Goal: Task Accomplishment & Management: Use online tool/utility

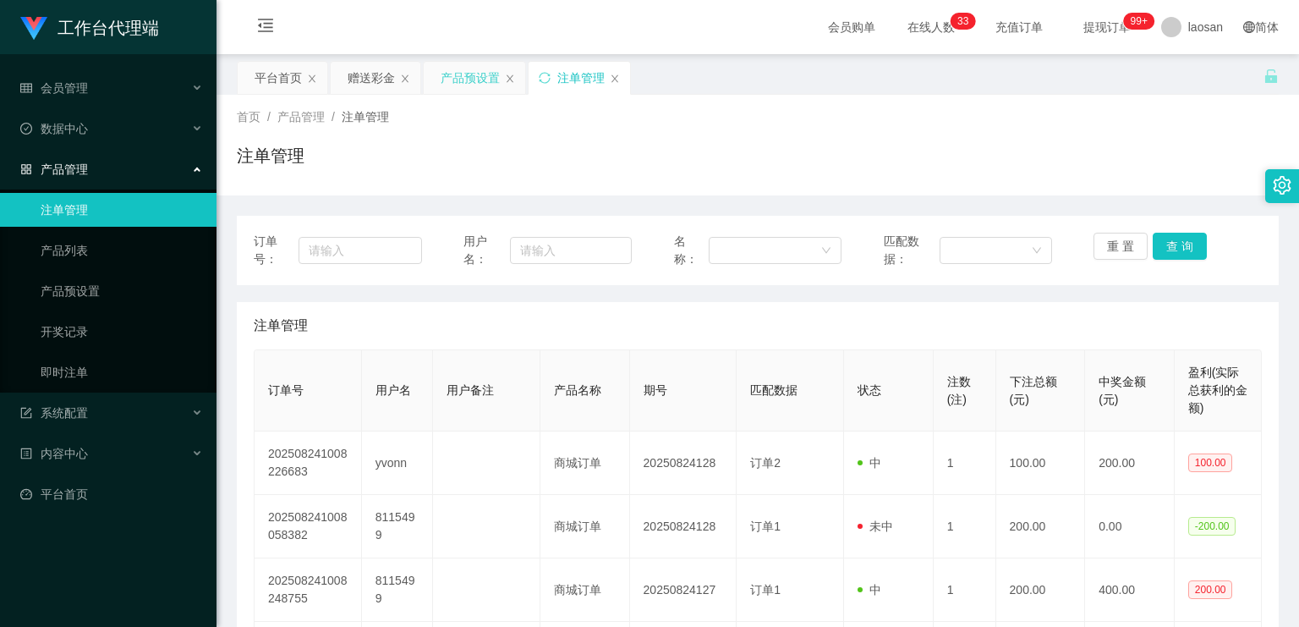
click at [462, 81] on div "产品预设置" at bounding box center [470, 78] width 59 height 32
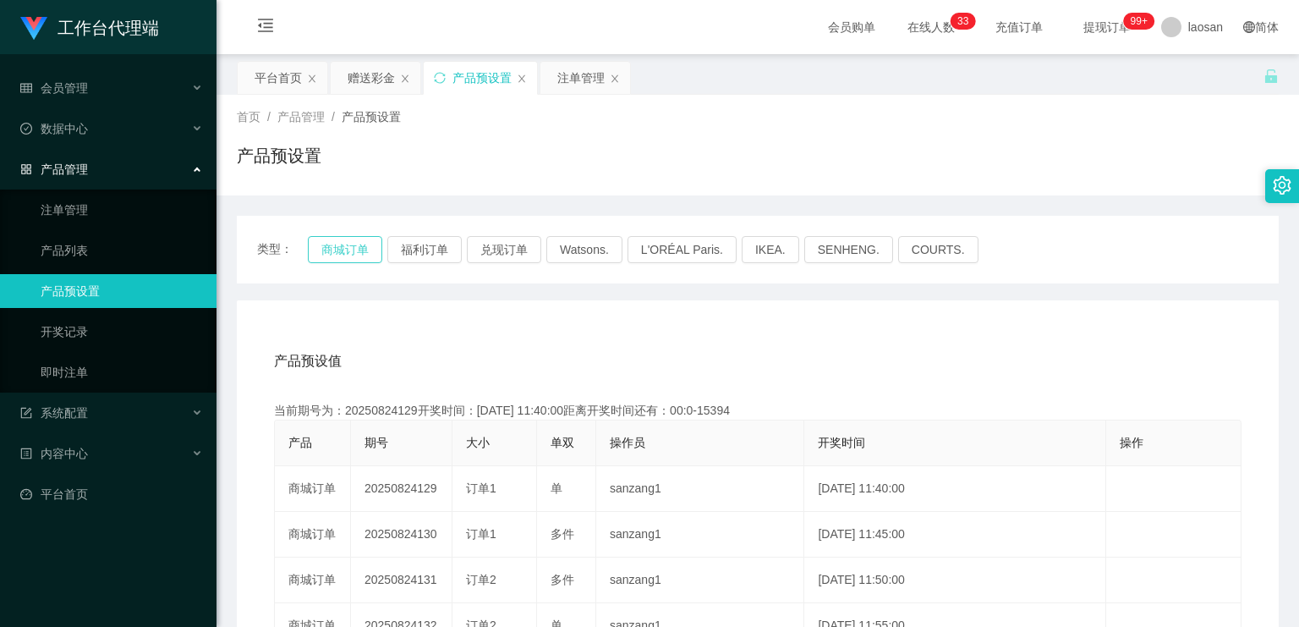
click at [326, 185] on button "商城订单" at bounding box center [345, 249] width 74 height 27
click at [462, 80] on div "注单管理" at bounding box center [580, 78] width 47 height 32
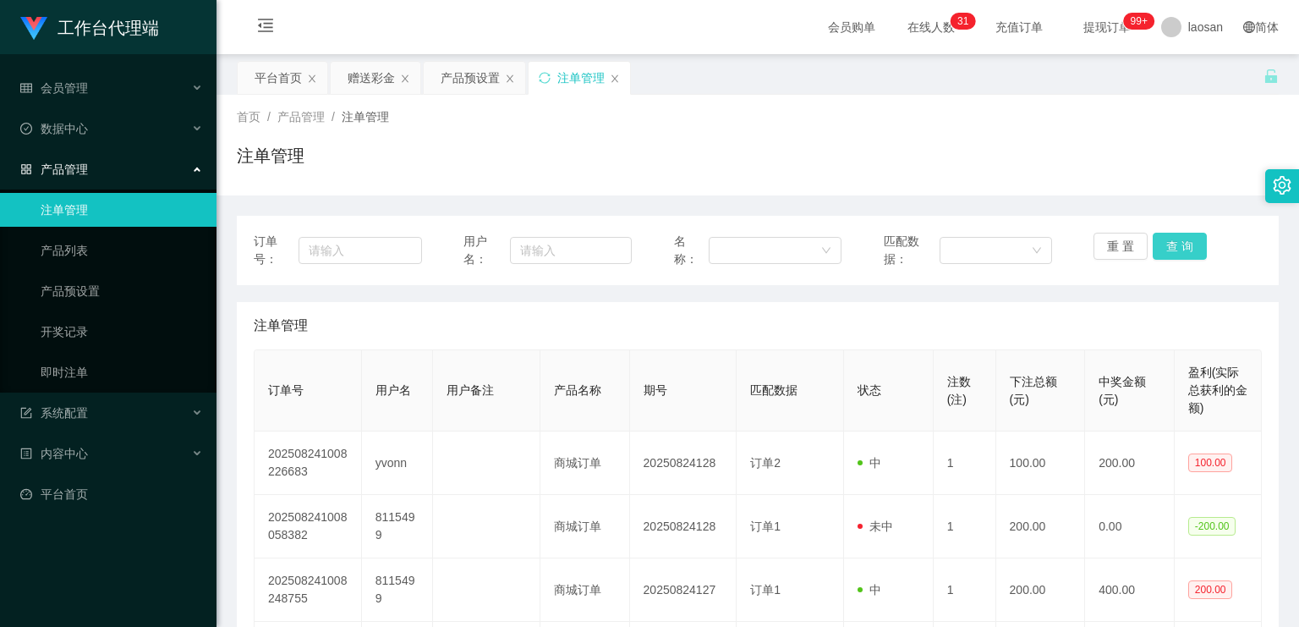
click at [462, 185] on button "查 询" at bounding box center [1180, 246] width 54 height 27
click at [462, 185] on div "重 置 查 询" at bounding box center [1178, 251] width 168 height 36
click at [462, 185] on button "查 询" at bounding box center [1180, 246] width 54 height 27
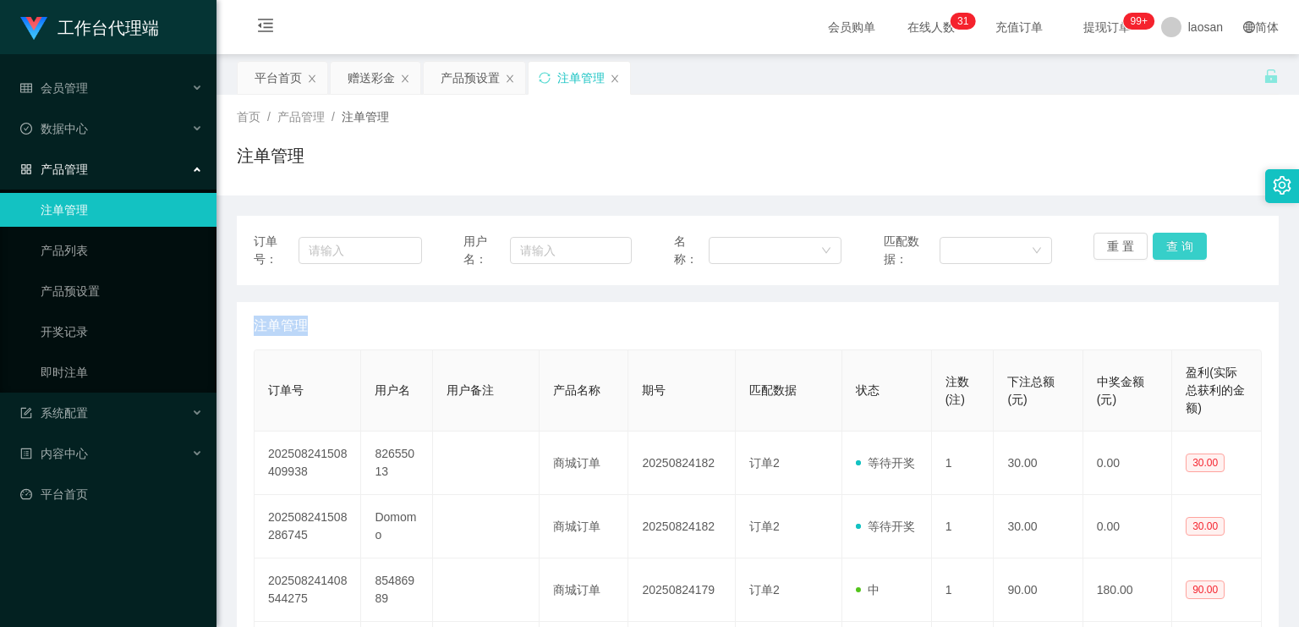
click at [462, 185] on button "查 询" at bounding box center [1180, 246] width 54 height 27
click at [462, 185] on div "重 置 查 询" at bounding box center [1178, 251] width 168 height 36
click at [462, 185] on button "查 询" at bounding box center [1180, 246] width 54 height 27
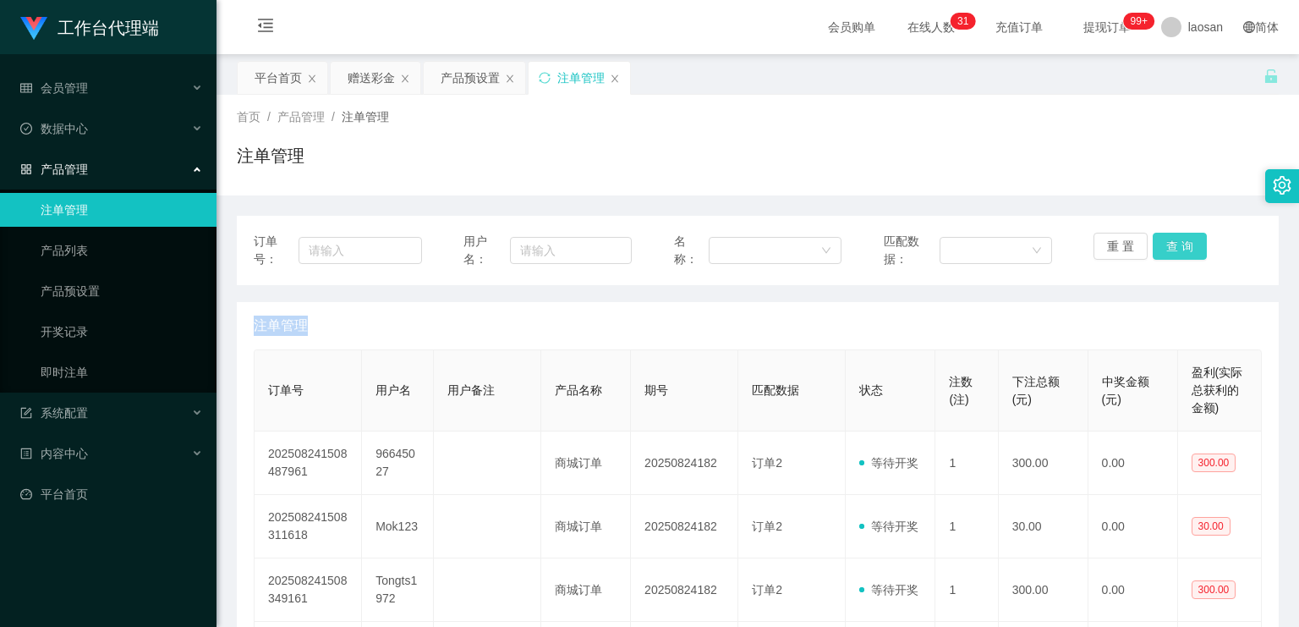
click at [462, 185] on button "查 询" at bounding box center [1180, 246] width 54 height 27
click at [462, 185] on button "查 询" at bounding box center [1189, 246] width 73 height 27
click at [462, 185] on button "查 询" at bounding box center [1180, 246] width 54 height 27
click at [462, 185] on div "重 置 查 询" at bounding box center [1178, 251] width 168 height 36
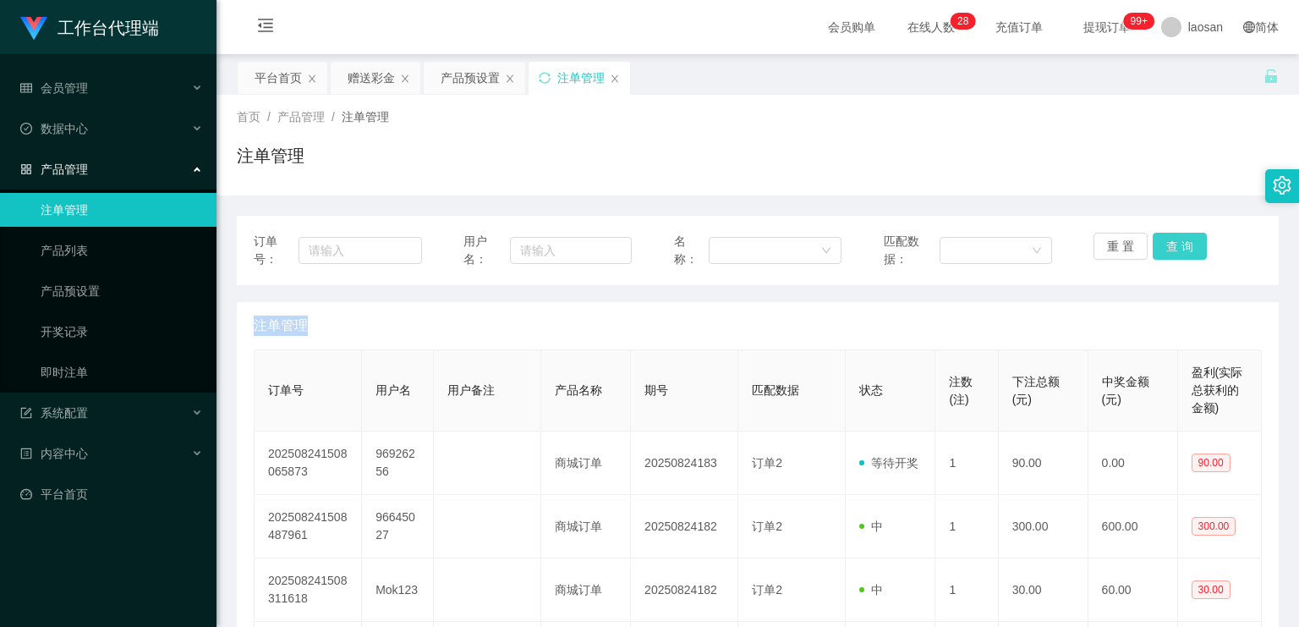
click at [462, 185] on button "查 询" at bounding box center [1180, 246] width 54 height 27
click at [462, 185] on div "重 置 查 询" at bounding box center [1178, 251] width 168 height 36
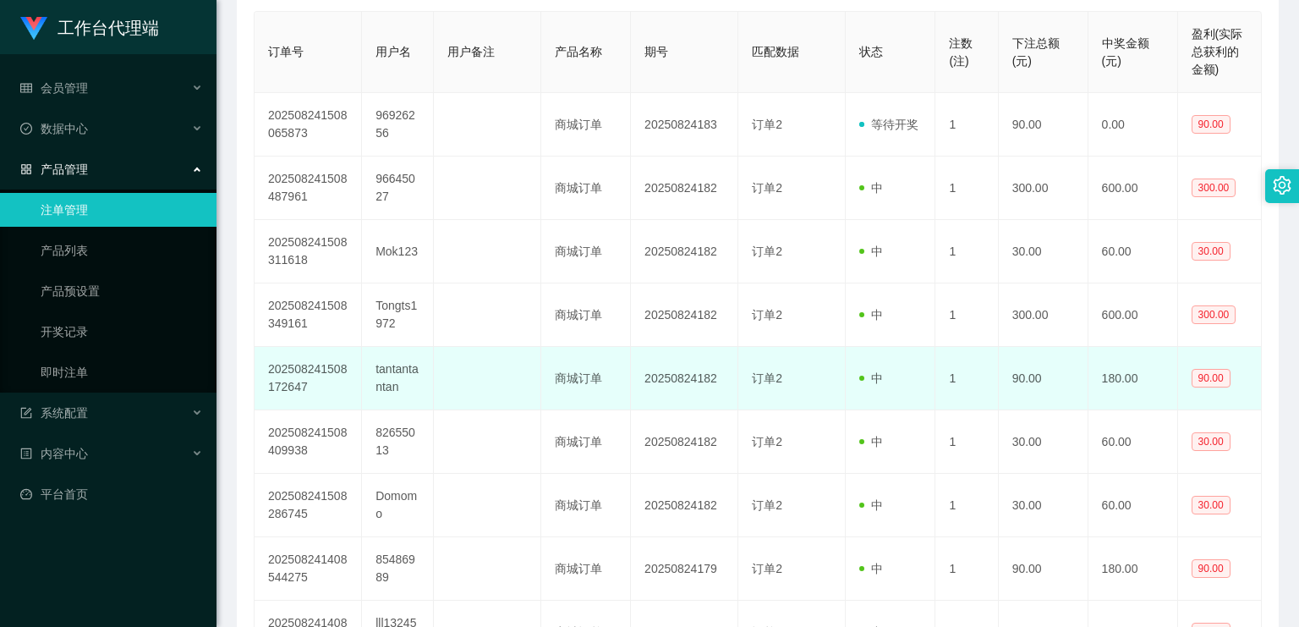
scroll to position [474, 0]
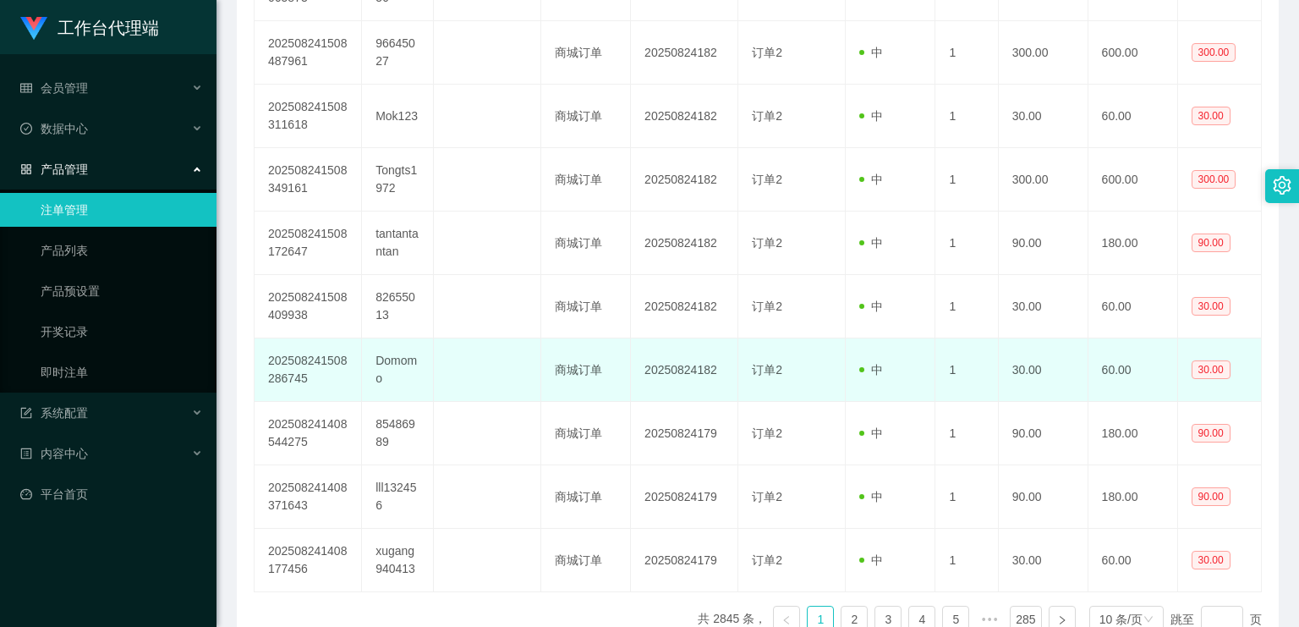
click at [397, 185] on td "Domomo" at bounding box center [398, 369] width 72 height 63
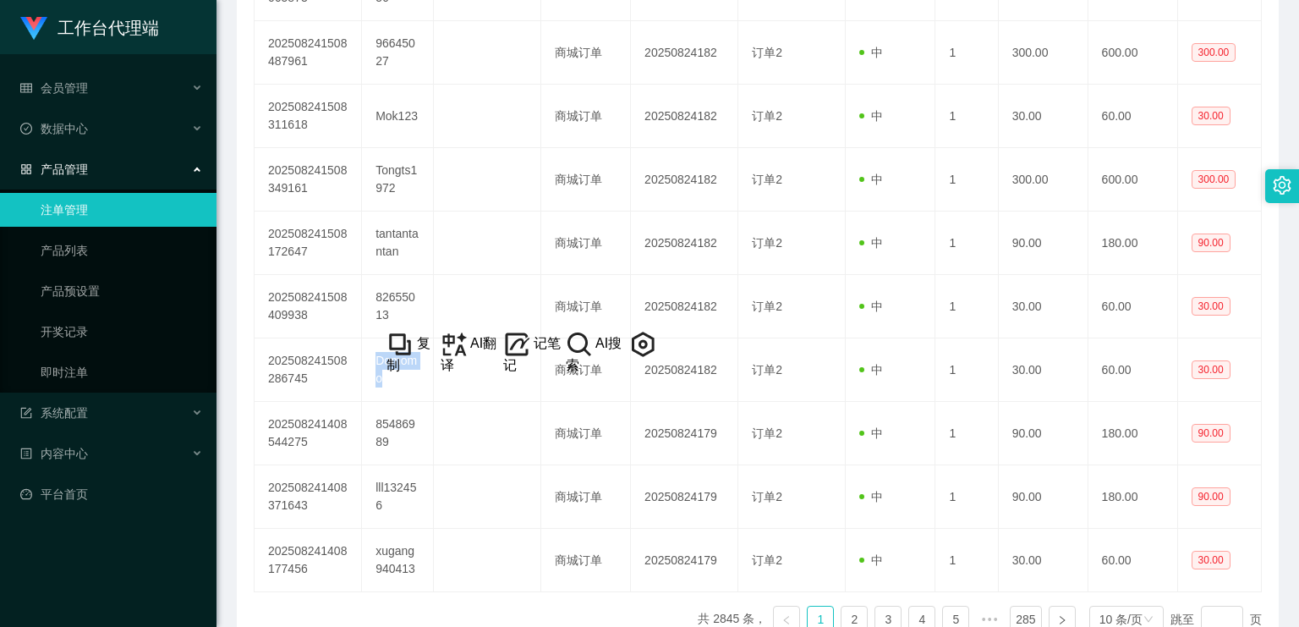
copy td "Domomo"
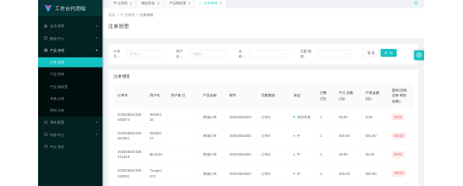
scroll to position [0, 0]
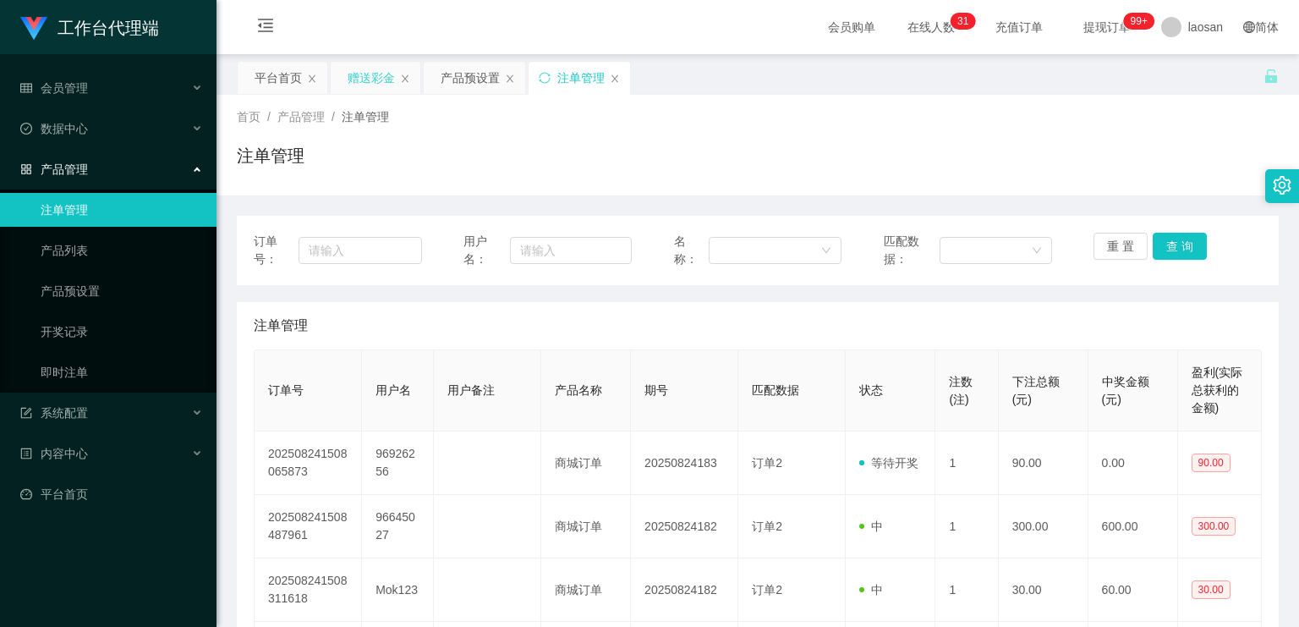
click at [365, 75] on div "赠送彩金" at bounding box center [371, 78] width 47 height 32
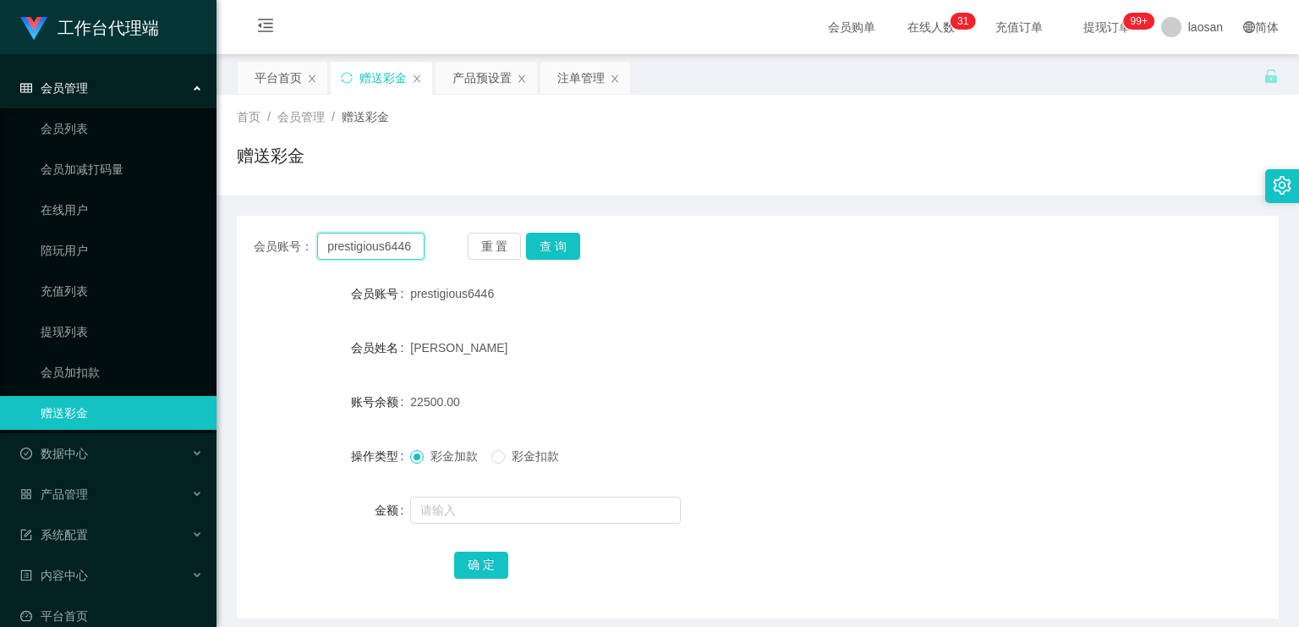
drag, startPoint x: 414, startPoint y: 244, endPoint x: 290, endPoint y: 235, distance: 123.8
click at [290, 185] on div "会员账号： prestigious6446" at bounding box center [339, 246] width 171 height 27
paste input "Domomo"
type input "Domomo"
click at [462, 185] on button "查 询" at bounding box center [553, 246] width 54 height 27
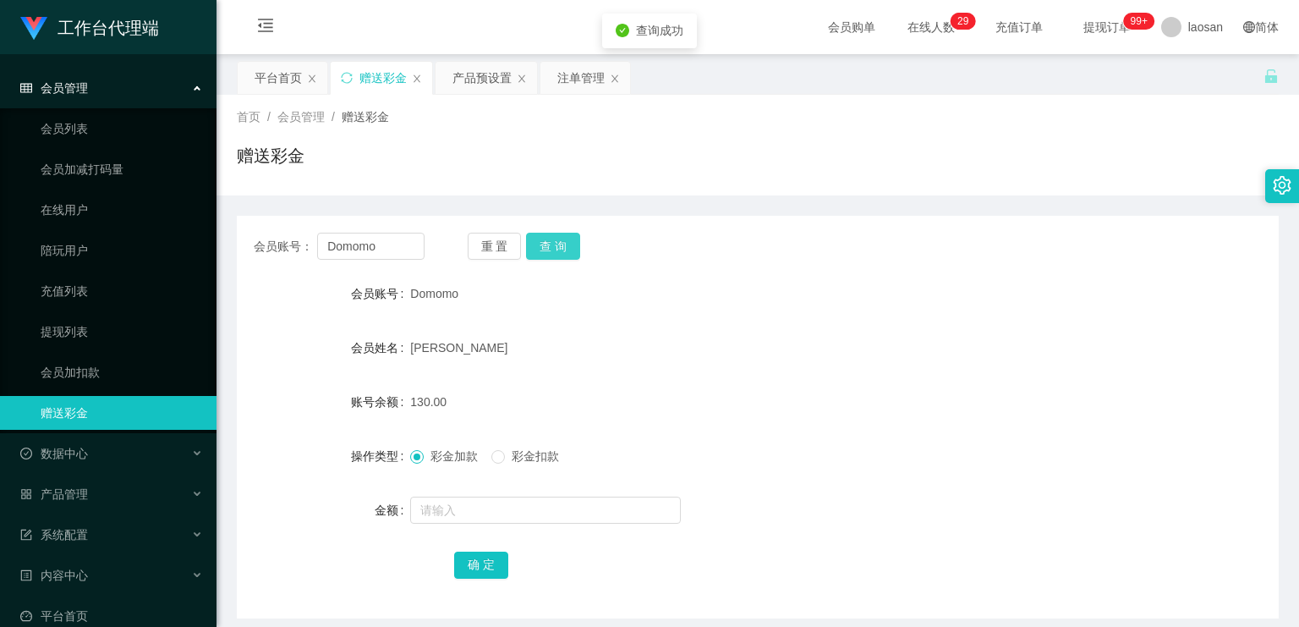
click at [462, 185] on button "查 询" at bounding box center [553, 246] width 54 height 27
click at [462, 185] on form "会员账号 Domomo 会员姓名 [PERSON_NAME] 账号余额 0.00 操作类型 彩金加款 彩金扣款 金额 确 定" at bounding box center [758, 429] width 1042 height 305
